Goal: Task Accomplishment & Management: Use online tool/utility

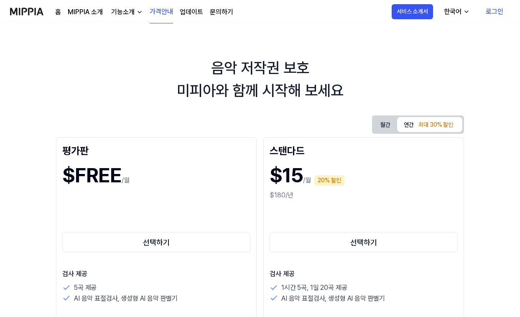
click at [486, 12] on link "로그인" at bounding box center [494, 11] width 31 height 23
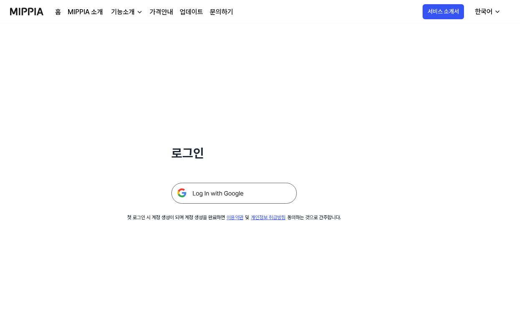
click at [243, 191] on img at bounding box center [233, 193] width 125 height 21
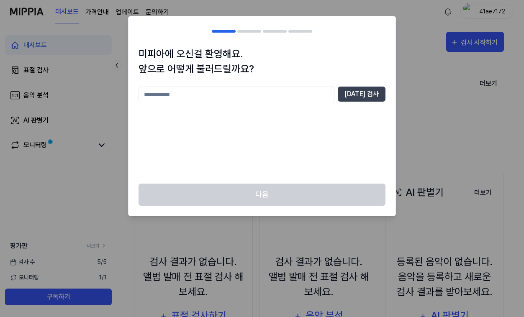
click at [235, 98] on input "text" at bounding box center [236, 95] width 196 height 17
type input "*"
click at [361, 92] on button "[DATE] 검사" at bounding box center [361, 94] width 48 height 15
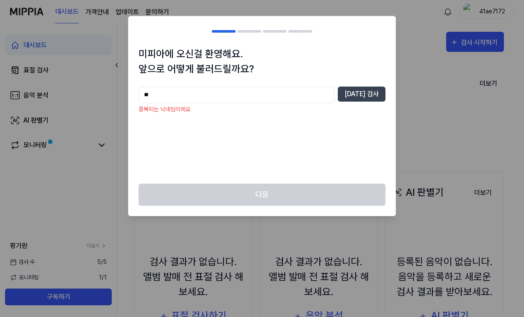
click at [220, 99] on input "**" at bounding box center [236, 95] width 196 height 17
type input "*"
type input "***"
click at [360, 89] on button "[DATE] 검사" at bounding box center [361, 94] width 48 height 15
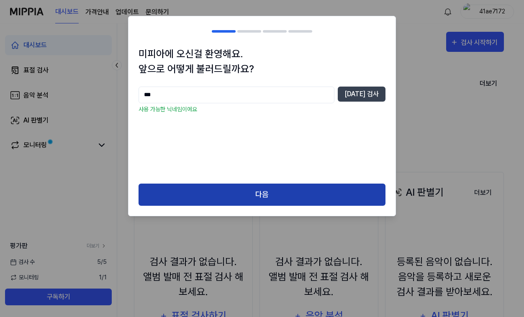
click at [254, 192] on button "다음" at bounding box center [261, 195] width 247 height 22
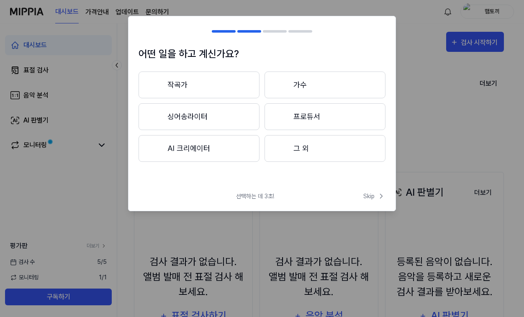
click at [289, 142] on button "그 외" at bounding box center [324, 148] width 121 height 27
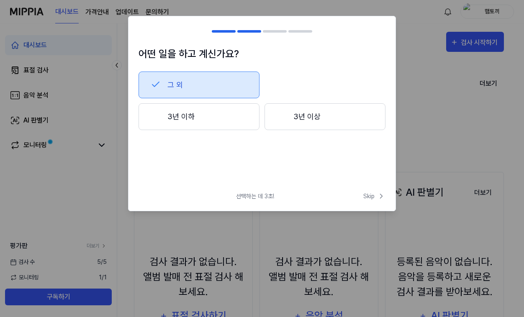
click at [232, 120] on button "3년 이하" at bounding box center [198, 116] width 121 height 27
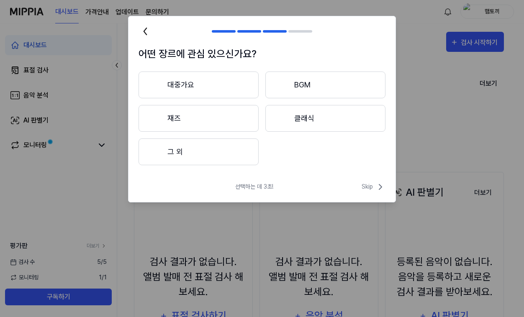
click at [235, 80] on button "대중가요" at bounding box center [198, 85] width 120 height 27
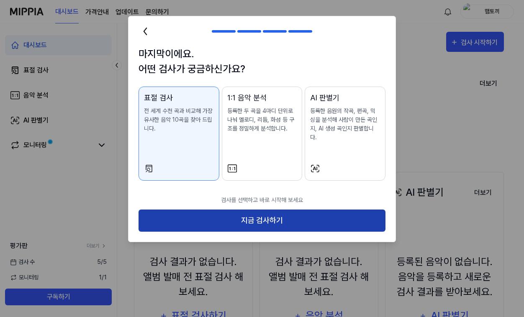
click at [278, 214] on button "지금 검사하기" at bounding box center [261, 221] width 247 height 22
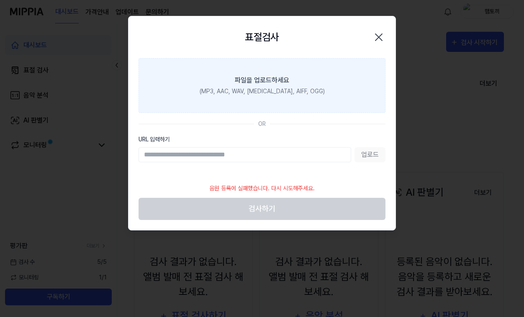
click at [259, 112] on label "파일을 업로드하세요 (MP3, AAC, WAV, [MEDICAL_DATA], AIFF, OGG)" at bounding box center [261, 85] width 247 height 55
click at [0, 0] on input "파일을 업로드하세요 (MP3, AAC, WAV, [MEDICAL_DATA], AIFF, OGG)" at bounding box center [0, 0] width 0 height 0
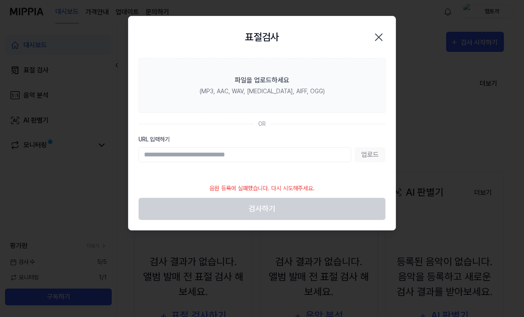
click at [287, 156] on input "URL 입력하기" at bounding box center [244, 154] width 212 height 15
click at [366, 153] on div "업로드" at bounding box center [261, 154] width 247 height 15
click at [345, 157] on input "URL 입력하기" at bounding box center [244, 154] width 212 height 15
click at [362, 158] on div "업로드" at bounding box center [261, 154] width 247 height 15
click at [363, 158] on div "업로드" at bounding box center [261, 154] width 247 height 15
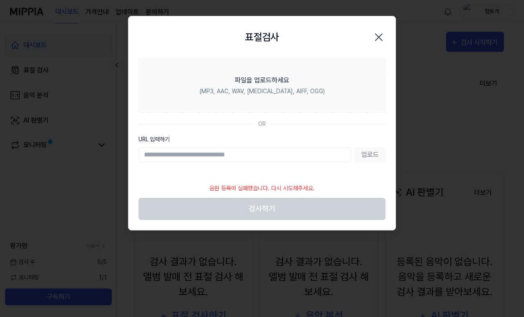
click at [368, 158] on div "업로드" at bounding box center [261, 154] width 247 height 15
click at [376, 34] on icon "button" at bounding box center [378, 37] width 7 height 7
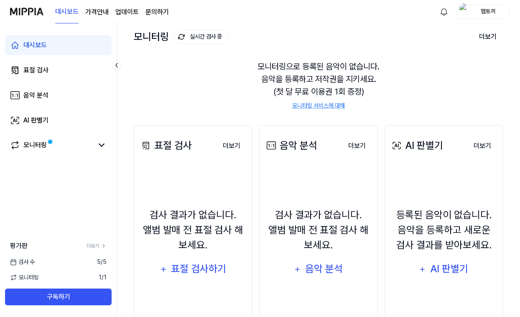
scroll to position [48, 0]
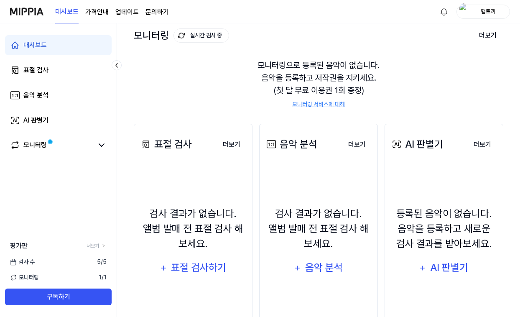
click at [323, 107] on div "표절 검사 더보기 표절 검사 검사 결과가 없습니다. 앨범 발매 전 표절 검사 해보세요. 표절 검사하기 더보기 음악 분석 더보기 음악 분석 검사…" at bounding box center [319, 236] width 370 height 258
click at [324, 103] on link "모니터링 서비스에 대해" at bounding box center [318, 104] width 53 height 9
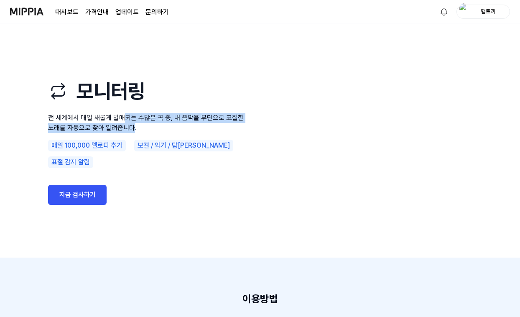
drag, startPoint x: 134, startPoint y: 138, endPoint x: 124, endPoint y: 128, distance: 13.3
click at [124, 128] on p "전 세계에서 매일 새롭게 발매되는 수많은 곡 중, 내 음악을 무단으로 표절한 노래를 자동으로 찾아 알려줍니다." at bounding box center [148, 123] width 201 height 20
drag, startPoint x: 120, startPoint y: 128, endPoint x: 162, endPoint y: 140, distance: 43.9
click at [162, 133] on p "전 세계에서 매일 새롭게 발매되는 수많은 곡 중, 내 음악을 무단으로 표절한 노래를 자동으로 찾아 알려줍니다." at bounding box center [148, 123] width 201 height 20
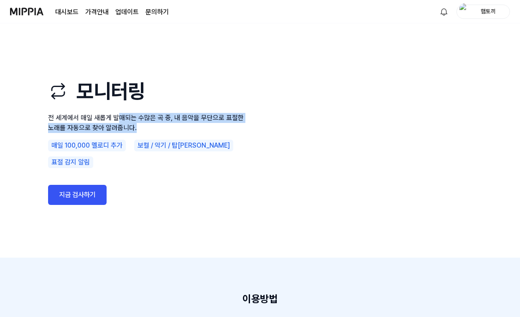
click at [162, 133] on p "전 세계에서 매일 새롭게 발매되는 수많은 곡 중, 내 음악을 무단으로 표절한 노래를 자동으로 찾아 알려줍니다." at bounding box center [148, 123] width 201 height 20
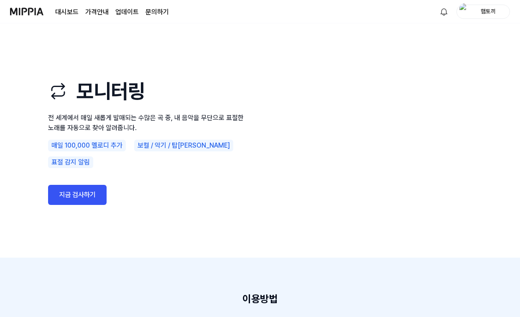
drag, startPoint x: 167, startPoint y: 139, endPoint x: 133, endPoint y: 136, distance: 34.0
click at [133, 133] on p "전 세계에서 매일 새롭게 발매되는 수많은 곡 중, 내 음악을 무단으로 표절한 노래를 자동으로 찾아 알려줍니다." at bounding box center [148, 123] width 201 height 20
click at [77, 188] on link "지금 검사하기" at bounding box center [77, 195] width 59 height 20
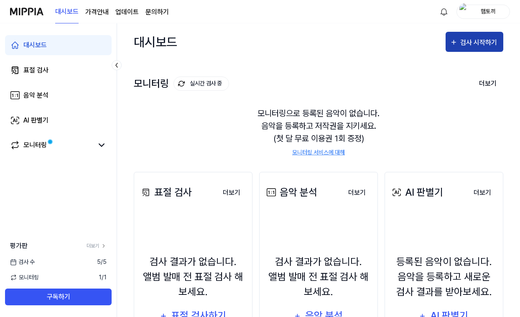
click at [460, 45] on div "검사 시작하기" at bounding box center [474, 42] width 49 height 11
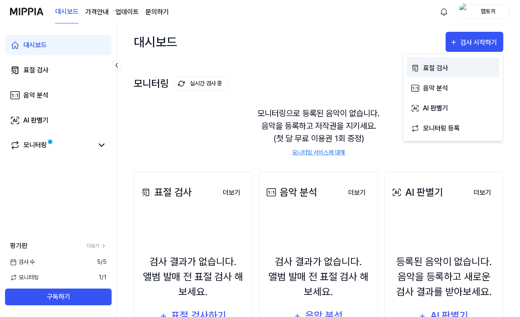
click at [438, 71] on div "표절 검사" at bounding box center [459, 68] width 73 height 11
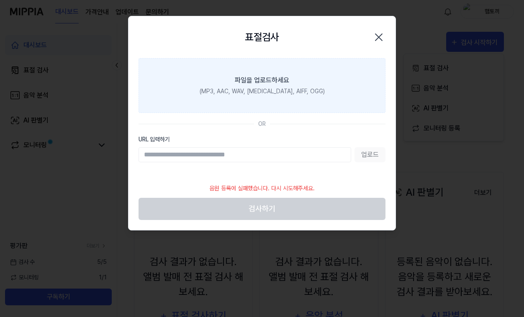
click at [246, 81] on div "파일을 업로드하세요" at bounding box center [262, 80] width 54 height 10
click at [0, 0] on input "파일을 업로드하세요 (MP3, AAC, WAV, [MEDICAL_DATA], AIFF, OGG)" at bounding box center [0, 0] width 0 height 0
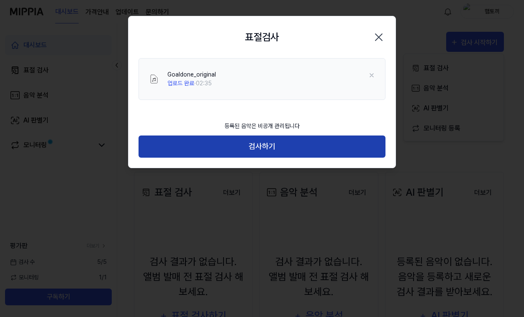
click at [274, 148] on button "검사하기" at bounding box center [261, 147] width 247 height 22
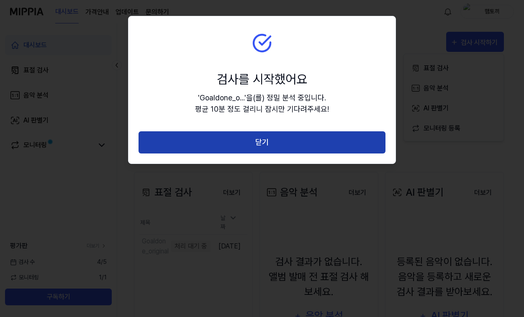
click at [280, 146] on button "닫기" at bounding box center [261, 142] width 247 height 22
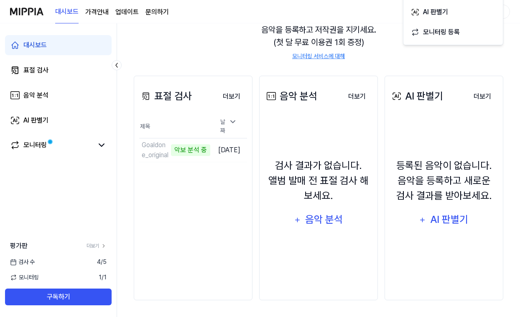
scroll to position [96, 0]
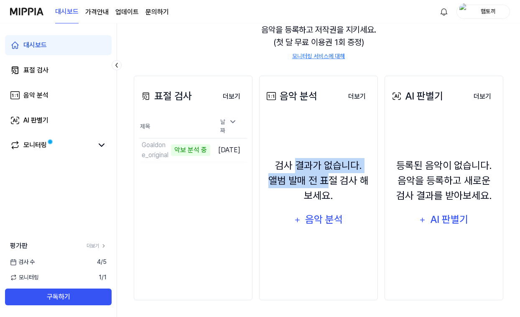
drag, startPoint x: 298, startPoint y: 164, endPoint x: 332, endPoint y: 184, distance: 39.0
click at [332, 184] on div "검사 결과가 없습니다. 앨범 발매 전 표절 검사 해보세요." at bounding box center [319, 180] width 108 height 45
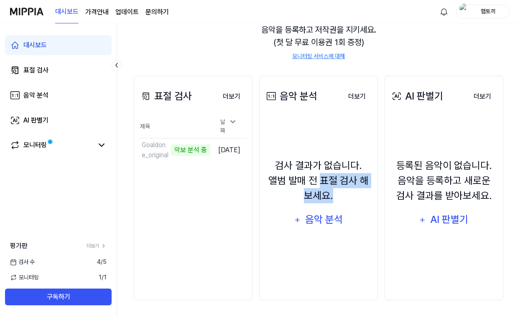
drag, startPoint x: 340, startPoint y: 192, endPoint x: 322, endPoint y: 176, distance: 23.7
click at [322, 176] on div "검사 결과가 없습니다. 앨범 발매 전 표절 검사 해보세요." at bounding box center [319, 180] width 108 height 45
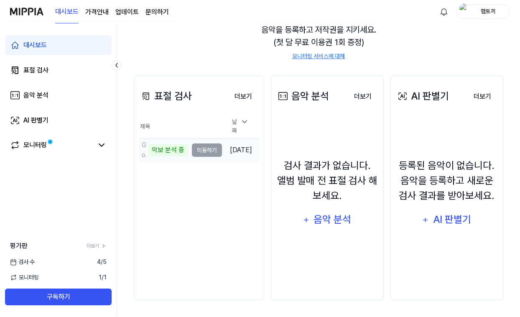
click at [201, 150] on td "Goaldone_original 악보 분석 중 이동하기" at bounding box center [180, 149] width 83 height 23
click at [210, 145] on td "Goaldone_original 악보 분석 중 이동하기" at bounding box center [180, 149] width 83 height 23
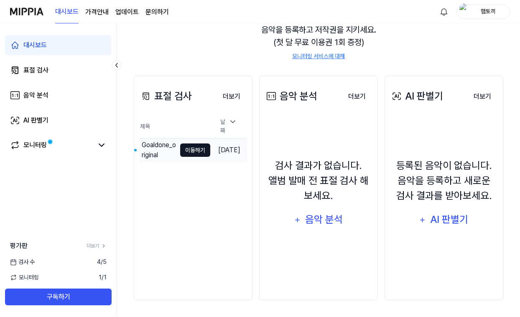
click at [187, 148] on button "이동하기" at bounding box center [195, 149] width 30 height 13
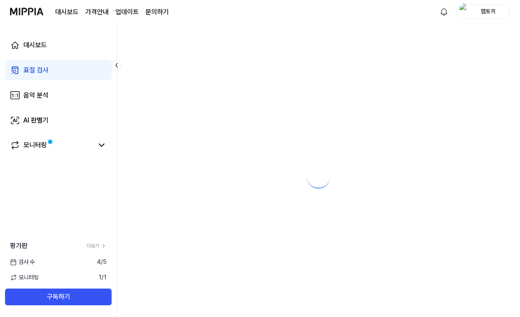
scroll to position [0, 0]
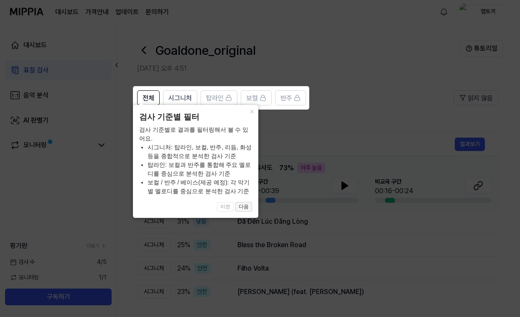
click at [243, 205] on button "다음" at bounding box center [243, 207] width 17 height 10
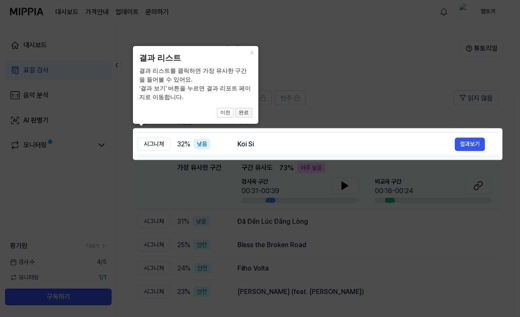
click at [246, 112] on button "완료" at bounding box center [243, 113] width 17 height 10
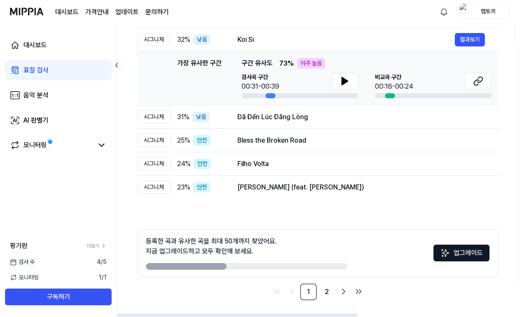
drag, startPoint x: 213, startPoint y: 271, endPoint x: 253, endPoint y: 266, distance: 39.9
click at [253, 266] on div "등록한 곡과 유사한 곡을 최대 50개까지 찾았어요. 지금 업그레이드하고 모두 확인해 보세요. 업그레이드" at bounding box center [317, 253] width 361 height 48
drag, startPoint x: 217, startPoint y: 265, endPoint x: 286, endPoint y: 264, distance: 69.0
click at [286, 264] on div at bounding box center [247, 266] width 202 height 7
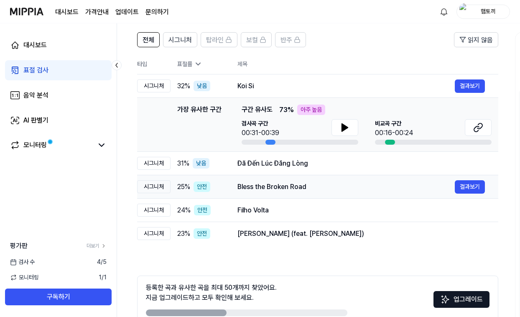
scroll to position [68, 0]
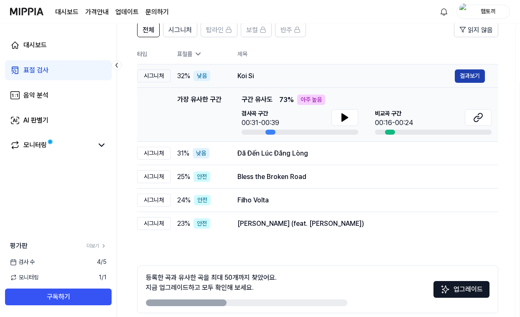
click at [468, 79] on button "결과보기" at bounding box center [470, 75] width 30 height 13
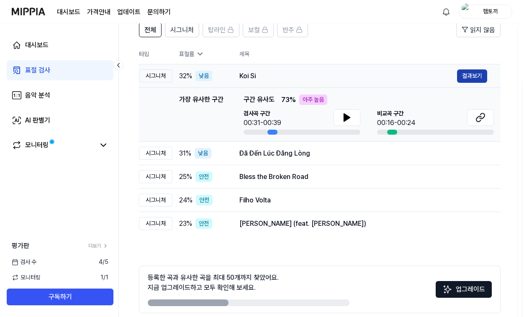
scroll to position [0, 0]
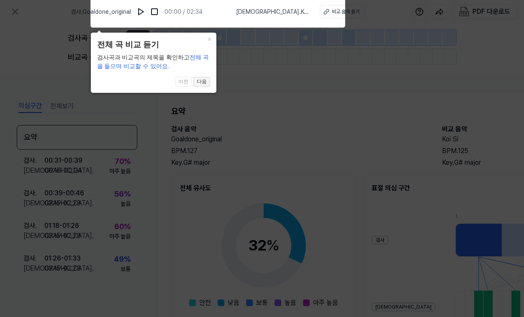
click at [206, 79] on button "다음" at bounding box center [201, 82] width 17 height 10
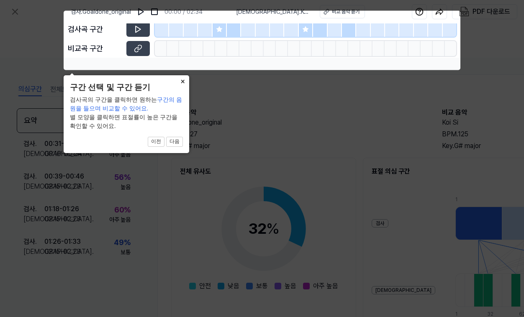
click at [182, 80] on button "×" at bounding box center [182, 81] width 13 height 12
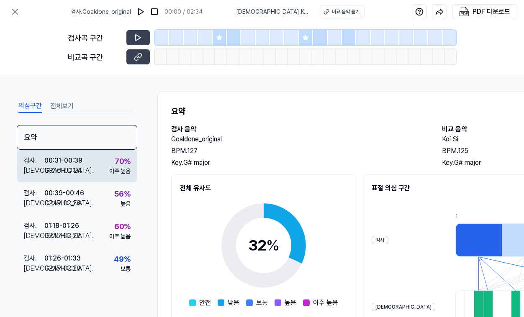
click at [69, 168] on div "00:16 - 00:24" at bounding box center [63, 171] width 38 height 10
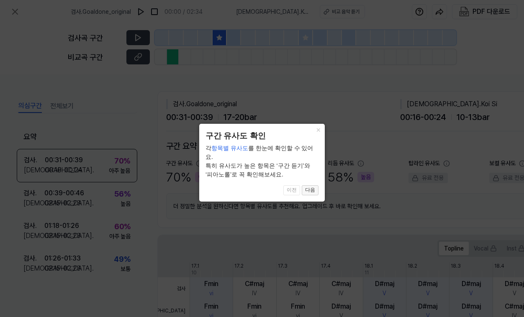
click at [310, 185] on button "다음" at bounding box center [310, 190] width 17 height 10
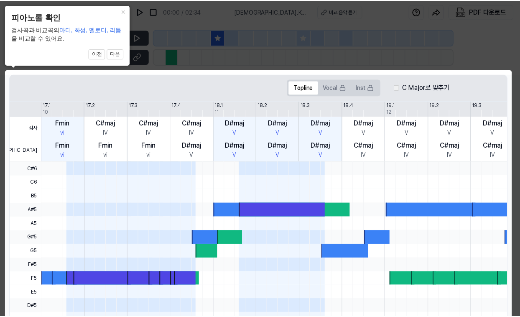
scroll to position [68, 0]
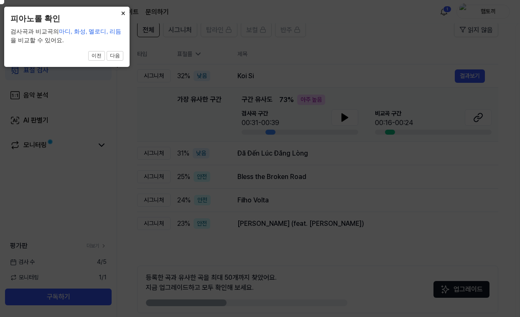
click at [123, 12] on button "×" at bounding box center [122, 13] width 13 height 12
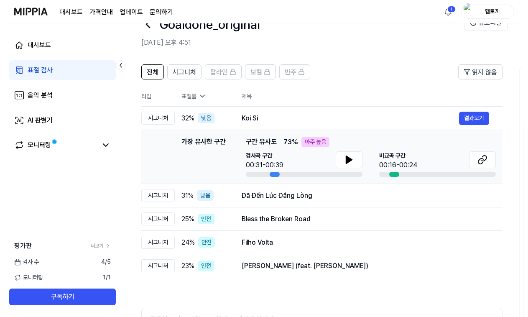
scroll to position [0, 0]
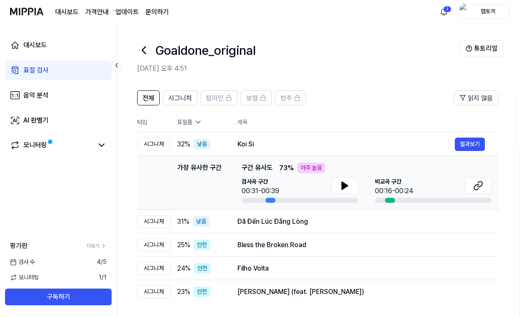
click at [69, 74] on link "표절 검사" at bounding box center [58, 70] width 107 height 20
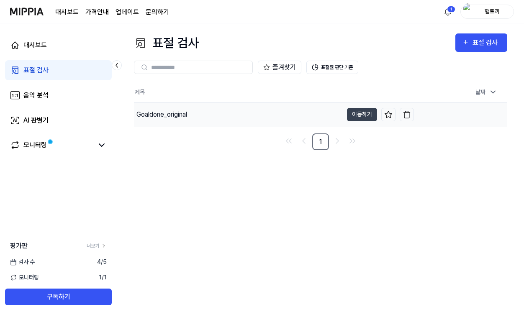
click at [186, 111] on div "Goaldone_original" at bounding box center [161, 115] width 51 height 10
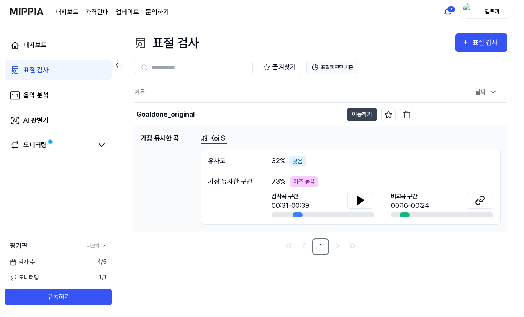
click at [331, 66] on button "표절률 판단 기준" at bounding box center [332, 67] width 52 height 13
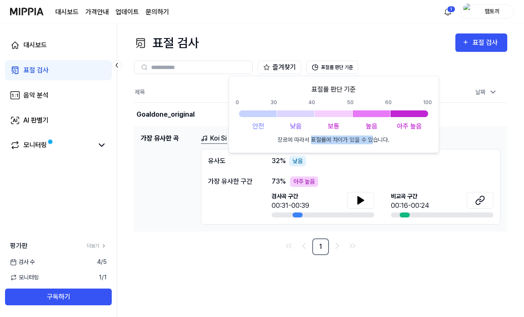
drag, startPoint x: 309, startPoint y: 136, endPoint x: 369, endPoint y: 139, distance: 59.4
click at [369, 139] on p "장르에 따라서 표절률에 차이가 있을 수 있습니다." at bounding box center [333, 140] width 112 height 9
click at [369, 138] on p "장르에 따라서 표절률에 차이가 있을 수 있습니다." at bounding box center [333, 140] width 112 height 9
drag, startPoint x: 328, startPoint y: 139, endPoint x: 381, endPoint y: 139, distance: 52.7
click at [381, 139] on p "장르에 따라서 표절률에 차이가 있을 수 있습니다." at bounding box center [333, 140] width 112 height 9
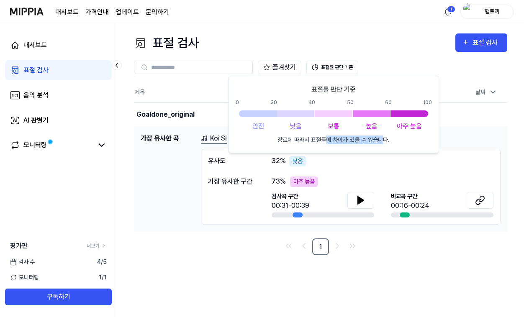
click at [381, 139] on p "장르에 따라서 표절률에 차이가 있을 수 있습니다." at bounding box center [333, 140] width 112 height 9
click at [343, 141] on p "장르에 따라서 표절률에 차이가 있을 수 있습니다." at bounding box center [333, 140] width 112 height 9
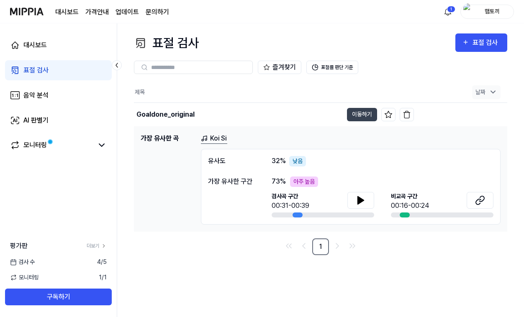
click at [493, 94] on icon at bounding box center [492, 92] width 8 height 8
click at [493, 92] on icon at bounding box center [493, 93] width 4 height 2
click at [337, 242] on icon "Go to next page" at bounding box center [337, 246] width 10 height 10
click at [356, 203] on icon at bounding box center [360, 200] width 10 height 10
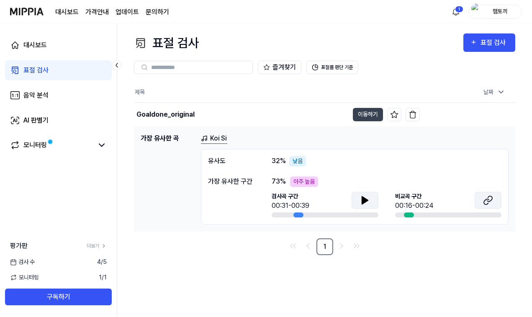
click at [485, 197] on icon at bounding box center [488, 200] width 10 height 10
click at [70, 75] on link "표절 검사" at bounding box center [58, 70] width 107 height 20
click at [72, 57] on div "대시보드 표절 검사 음악 분석 AI 판별기 모니터링" at bounding box center [58, 95] width 117 height 144
click at [75, 54] on link "대시보드" at bounding box center [58, 45] width 107 height 20
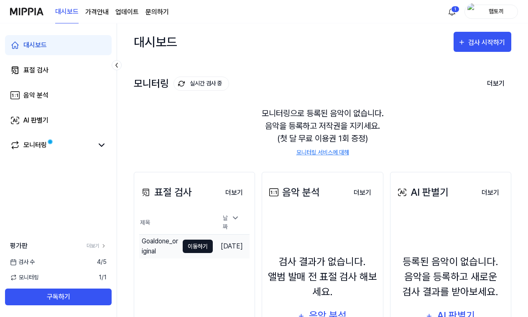
click at [183, 240] on button "이동하기" at bounding box center [198, 246] width 30 height 13
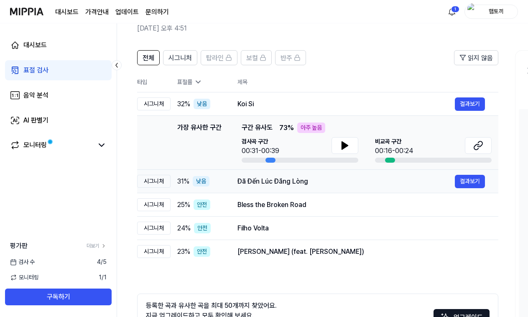
scroll to position [43, 0]
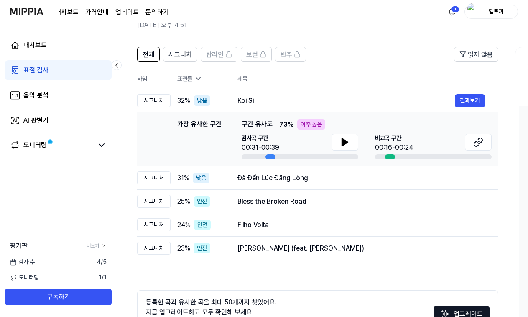
click at [193, 74] on th "표절률" at bounding box center [198, 79] width 54 height 20
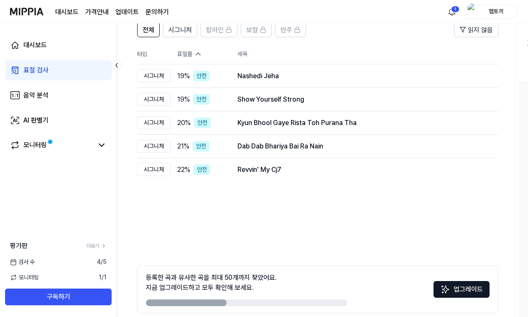
scroll to position [86, 0]
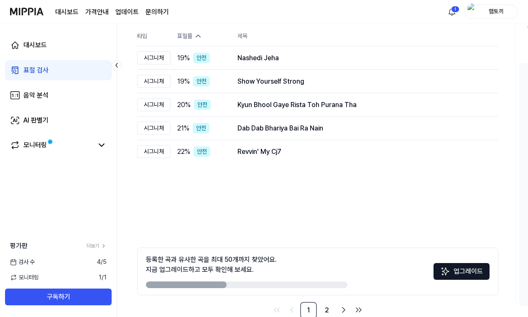
drag, startPoint x: 216, startPoint y: 283, endPoint x: 297, endPoint y: 284, distance: 81.1
click at [297, 284] on div at bounding box center [247, 284] width 202 height 7
click at [475, 275] on button "업그레이드" at bounding box center [462, 271] width 56 height 17
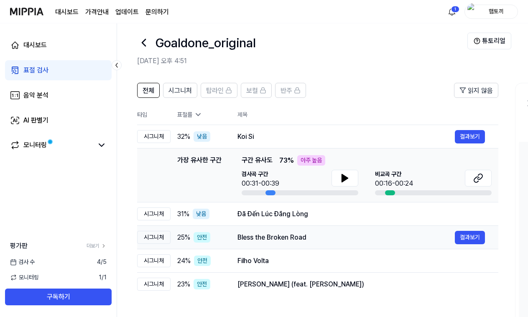
scroll to position [0, 0]
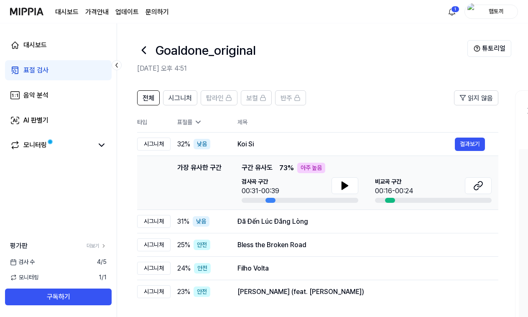
click at [202, 124] on icon at bounding box center [198, 122] width 8 height 8
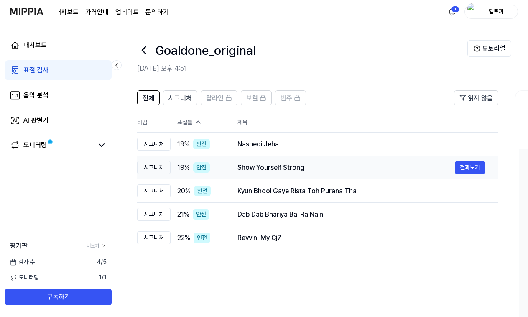
click at [213, 166] on div "19 % 안전" at bounding box center [200, 167] width 47 height 10
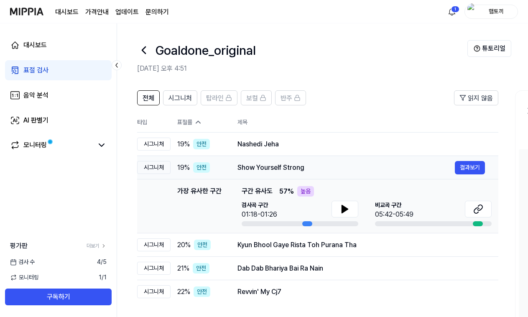
click at [213, 165] on div "19 % 안전" at bounding box center [200, 167] width 47 height 10
